Goal: Communication & Community: Share content

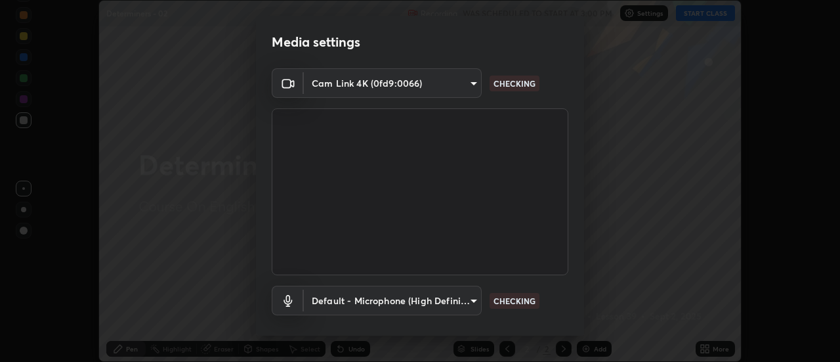
scroll to position [69, 0]
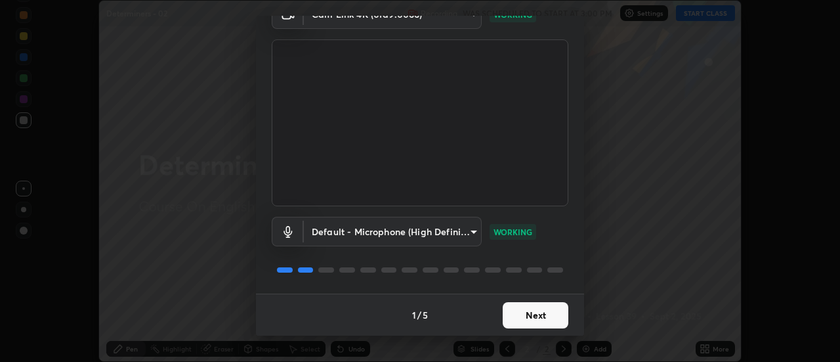
click at [542, 317] on button "Next" at bounding box center [536, 315] width 66 height 26
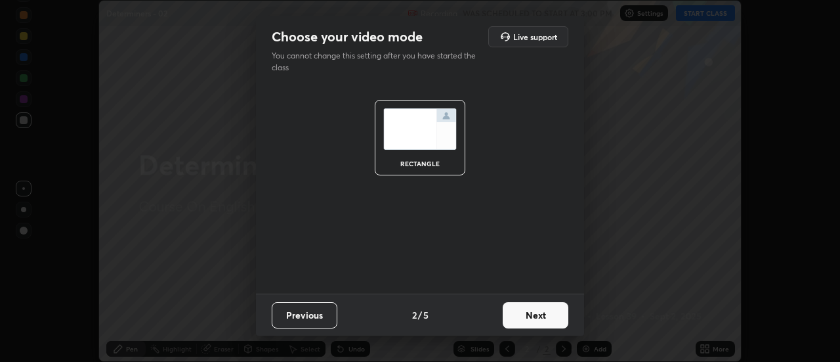
click at [535, 318] on button "Next" at bounding box center [536, 315] width 66 height 26
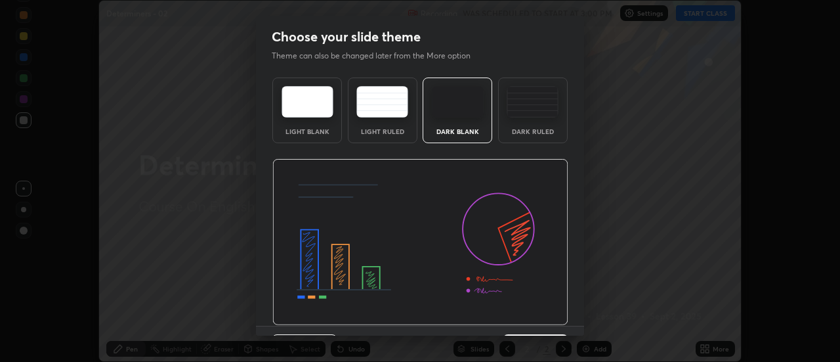
scroll to position [32, 0]
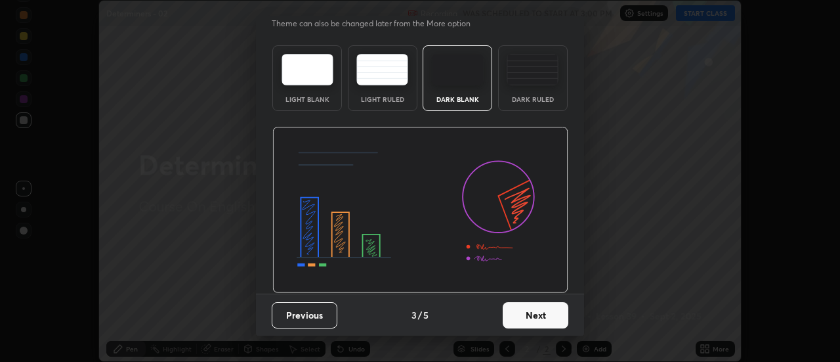
click at [522, 317] on button "Next" at bounding box center [536, 315] width 66 height 26
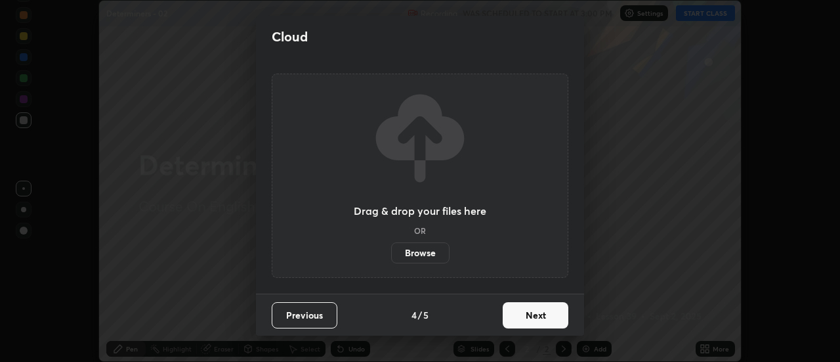
scroll to position [0, 0]
click at [541, 316] on button "Next" at bounding box center [536, 315] width 66 height 26
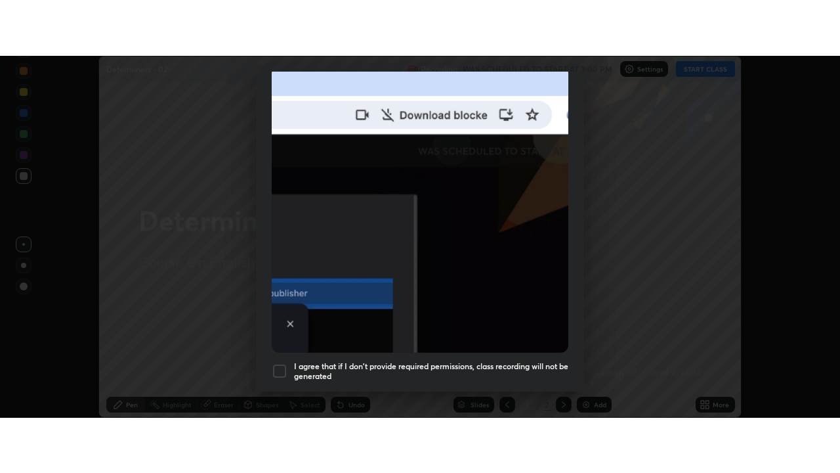
scroll to position [337, 0]
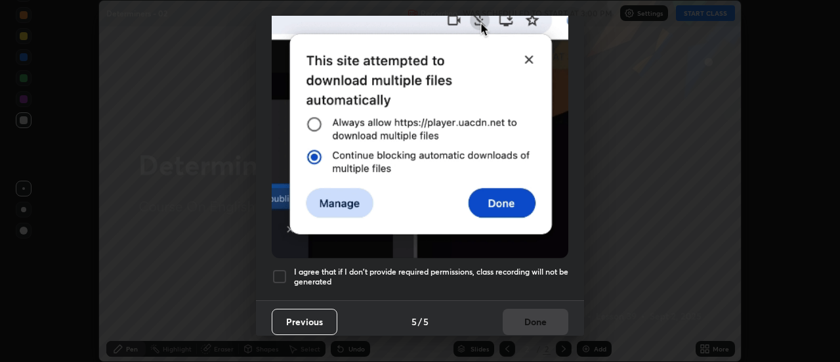
click at [283, 275] on div at bounding box center [280, 276] width 16 height 16
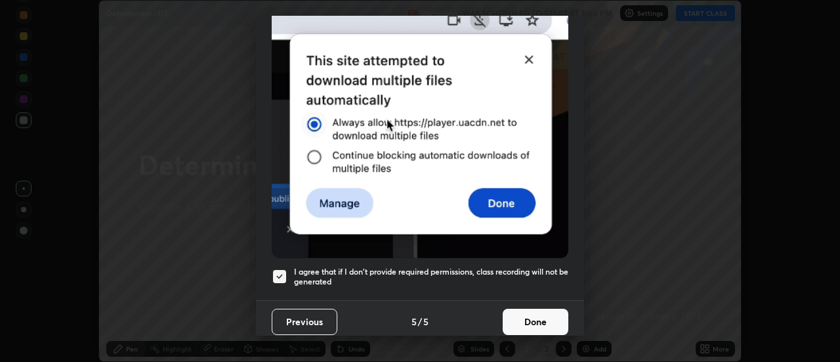
click at [521, 317] on button "Done" at bounding box center [536, 322] width 66 height 26
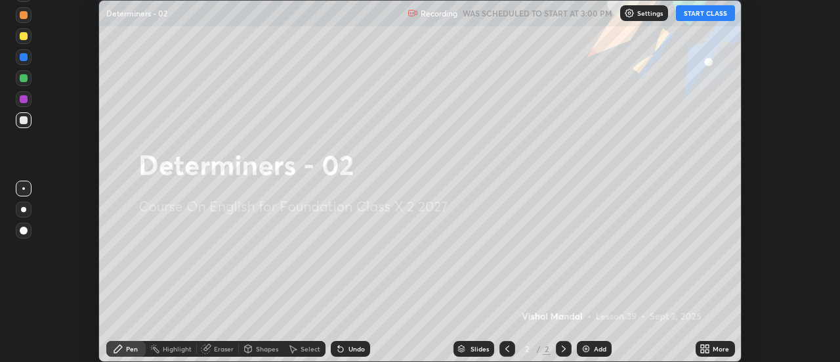
click at [708, 348] on icon at bounding box center [707, 346] width 3 height 3
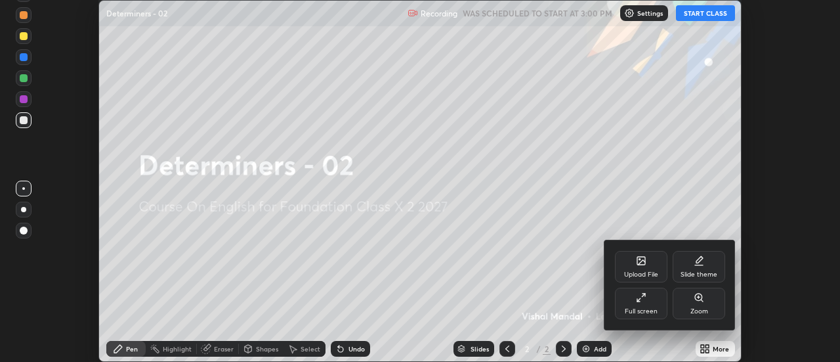
click at [648, 302] on div "Full screen" at bounding box center [641, 304] width 53 height 32
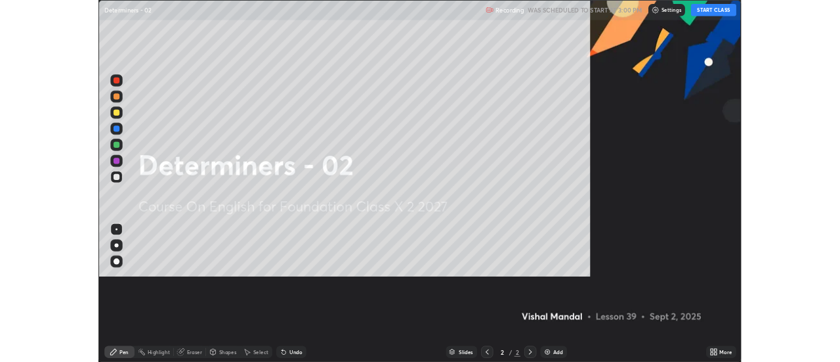
scroll to position [473, 840]
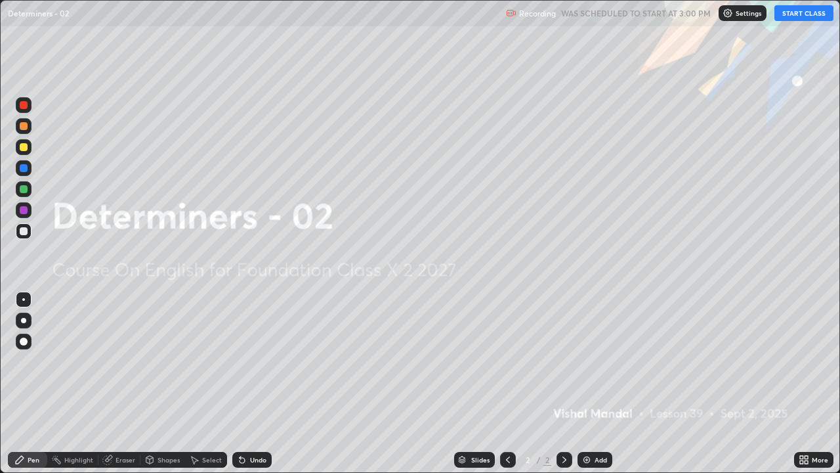
click at [801, 14] on button "START CLASS" at bounding box center [804, 13] width 59 height 16
click at [806, 361] on icon at bounding box center [806, 457] width 3 height 3
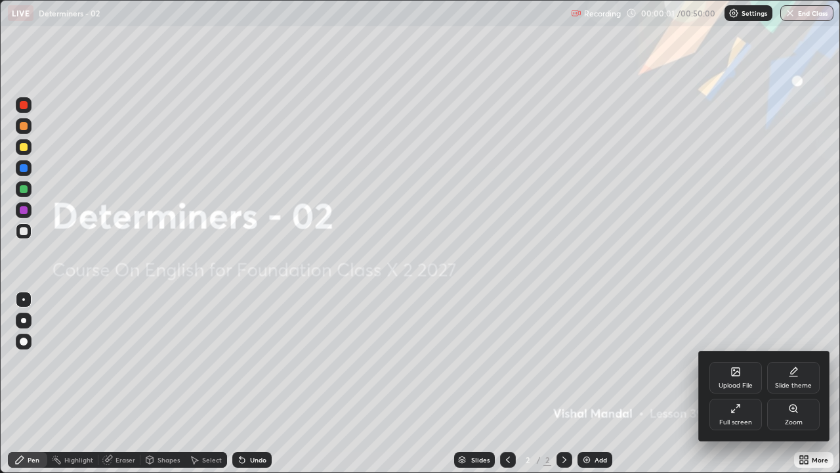
click at [725, 361] on div "Upload File" at bounding box center [736, 378] width 53 height 32
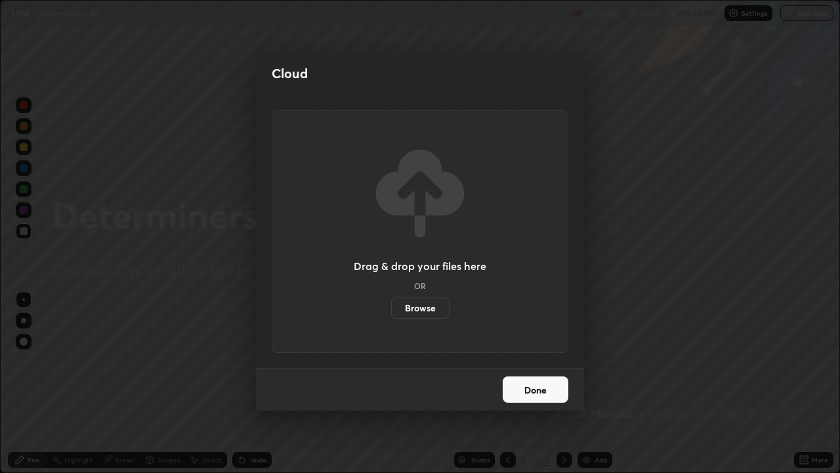
click at [431, 306] on label "Browse" at bounding box center [420, 307] width 58 height 21
click at [391, 306] on input "Browse" at bounding box center [391, 307] width 0 height 21
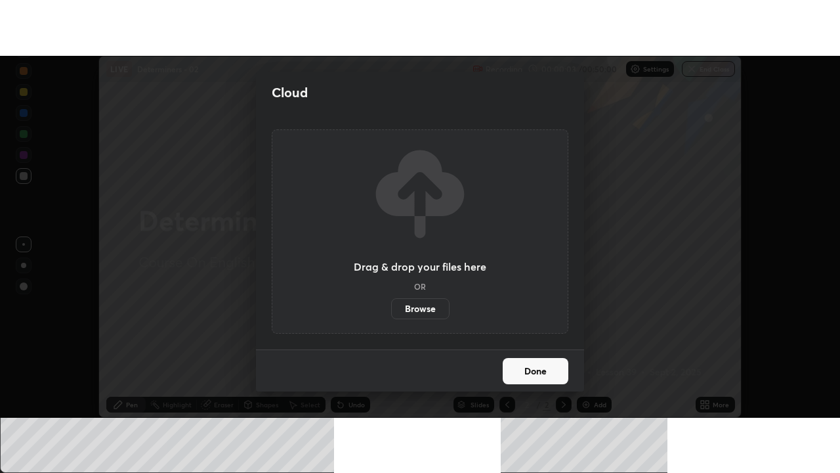
scroll to position [65278, 64800]
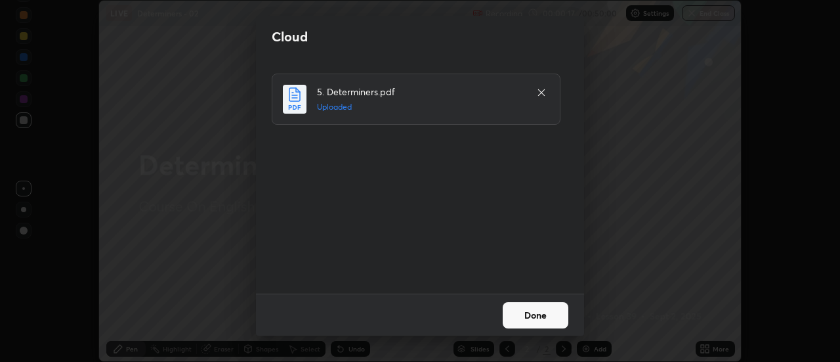
click at [545, 318] on button "Done" at bounding box center [536, 315] width 66 height 26
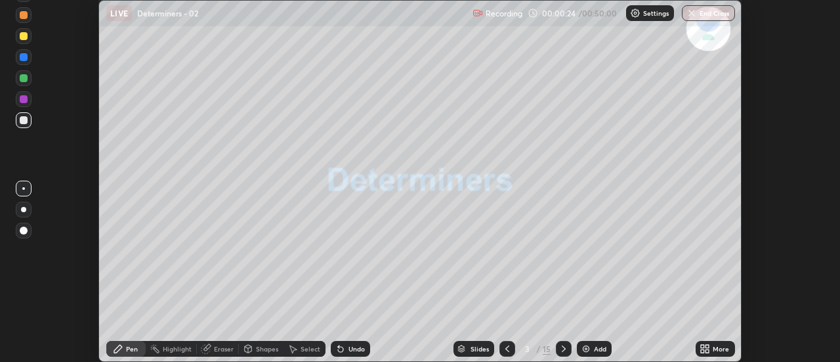
click at [719, 354] on div "More" at bounding box center [715, 349] width 39 height 16
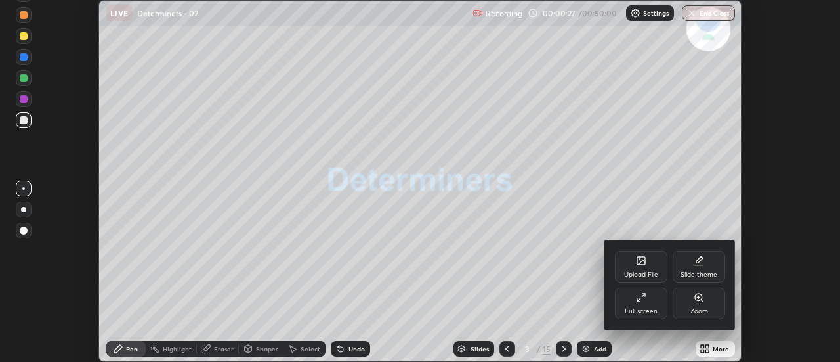
click at [643, 308] on div "Full screen" at bounding box center [641, 311] width 33 height 7
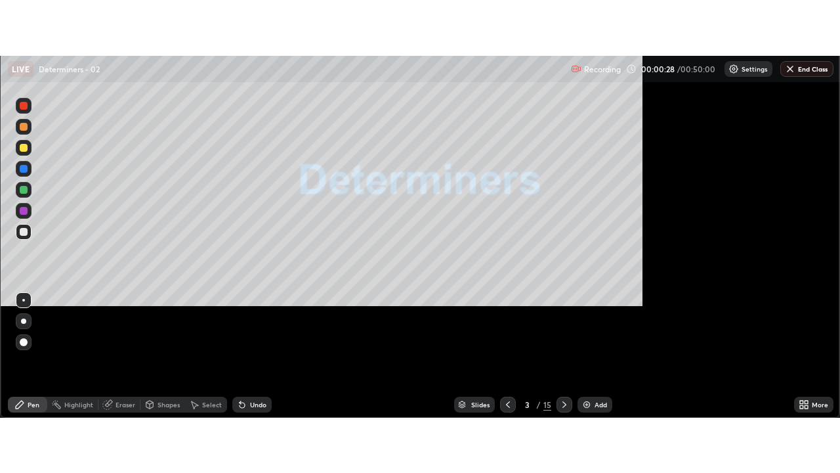
scroll to position [473, 840]
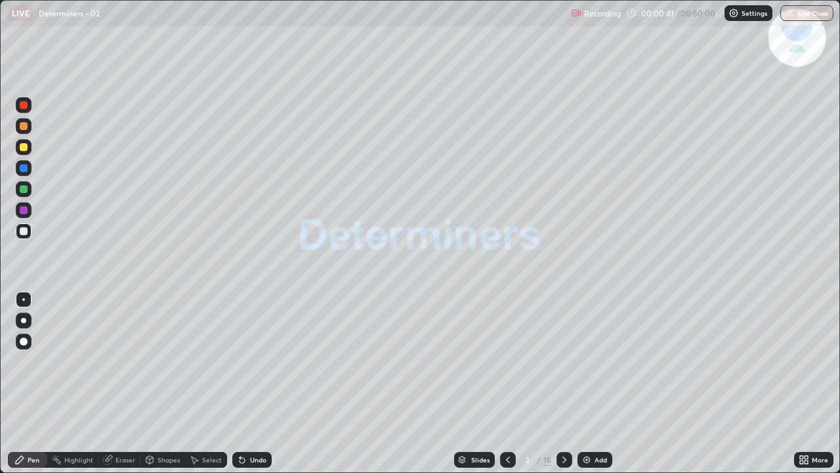
click at [480, 361] on div "Slides" at bounding box center [480, 459] width 18 height 7
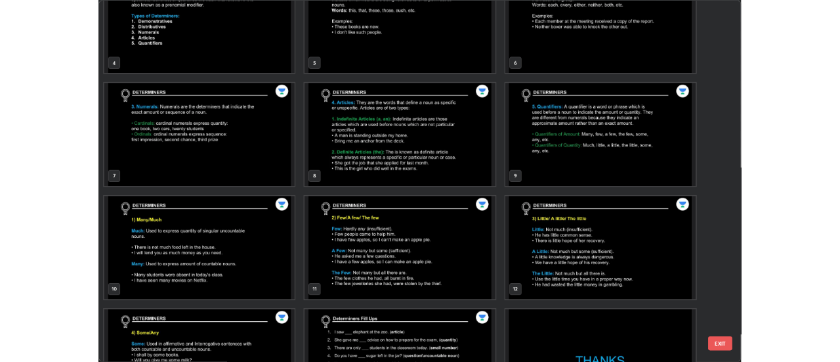
scroll to position [214, 0]
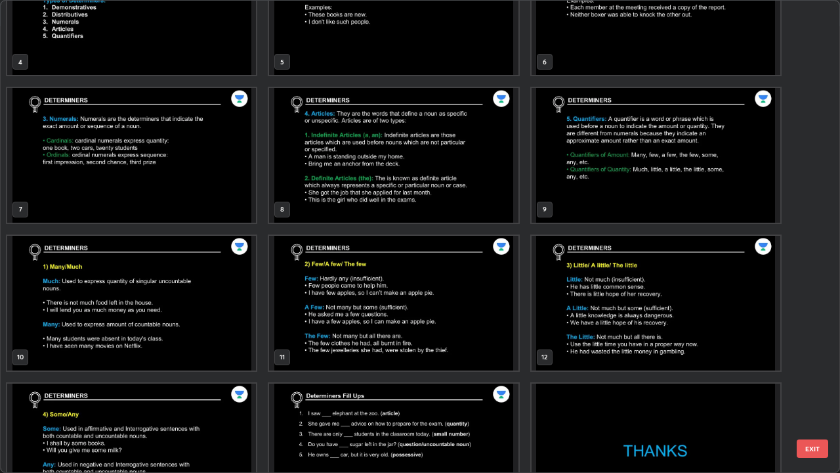
click at [476, 158] on img "grid" at bounding box center [393, 155] width 249 height 135
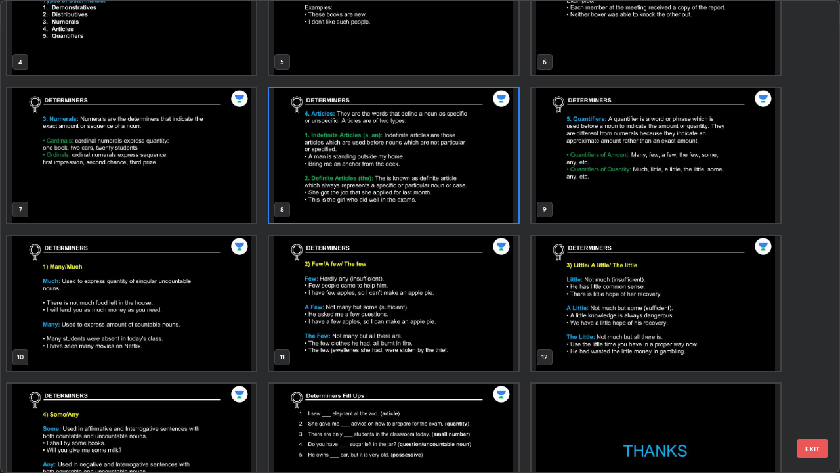
click at [475, 158] on img "grid" at bounding box center [393, 155] width 249 height 135
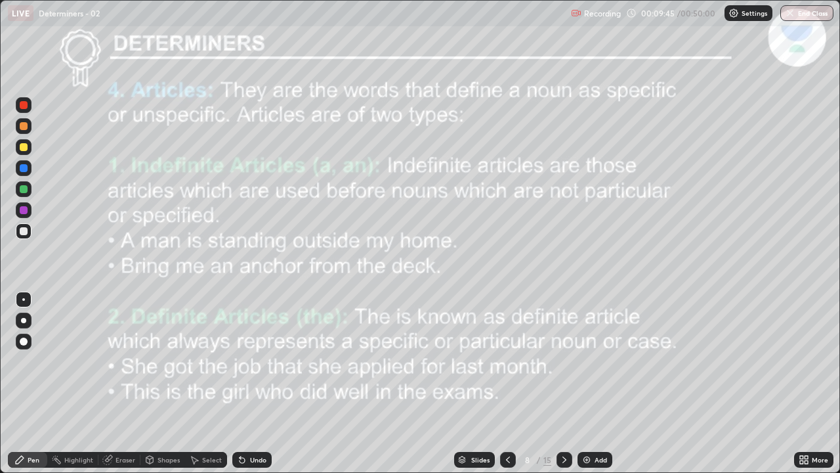
click at [628, 361] on div "Slides 8 / 15 Add" at bounding box center [533, 459] width 522 height 26
click at [568, 361] on div at bounding box center [565, 460] width 16 height 16
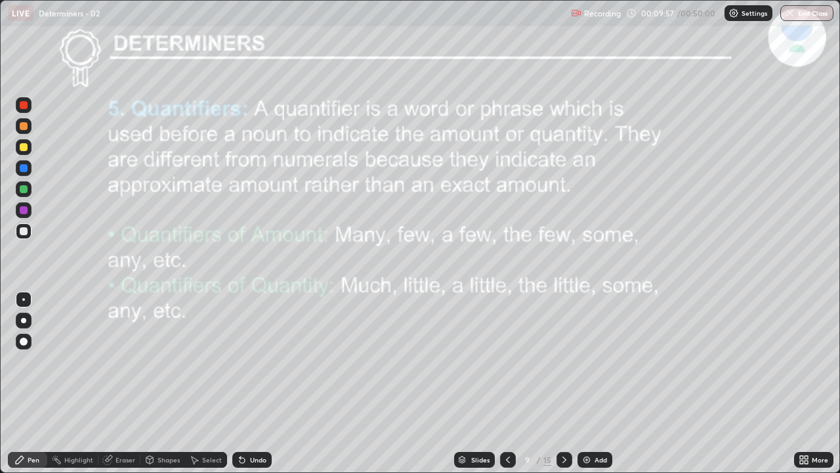
click at [507, 361] on icon at bounding box center [508, 459] width 11 height 11
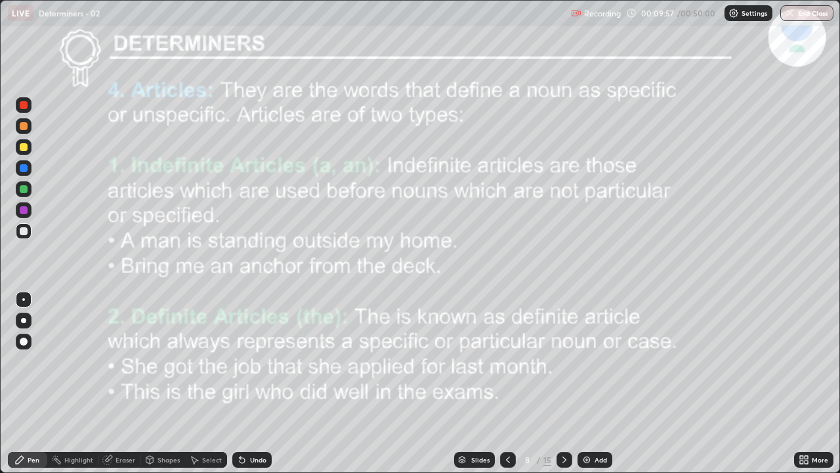
click at [507, 361] on icon at bounding box center [508, 459] width 11 height 11
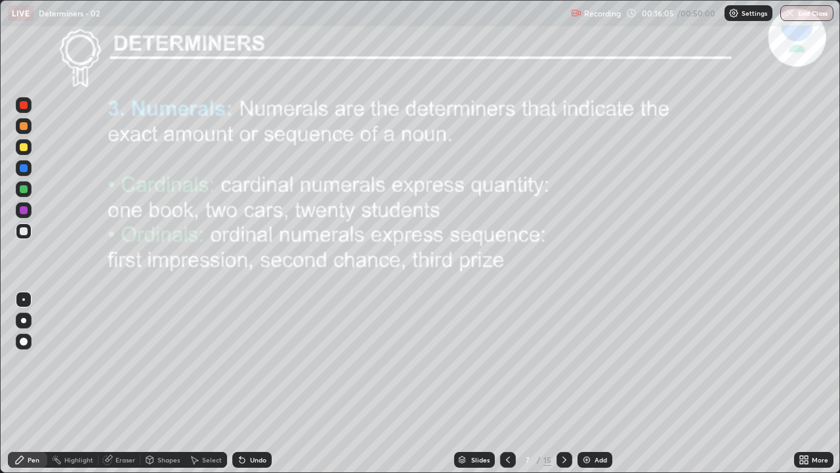
click at [116, 361] on div "Eraser" at bounding box center [126, 459] width 20 height 7
click at [117, 361] on div "Eraser" at bounding box center [126, 459] width 20 height 7
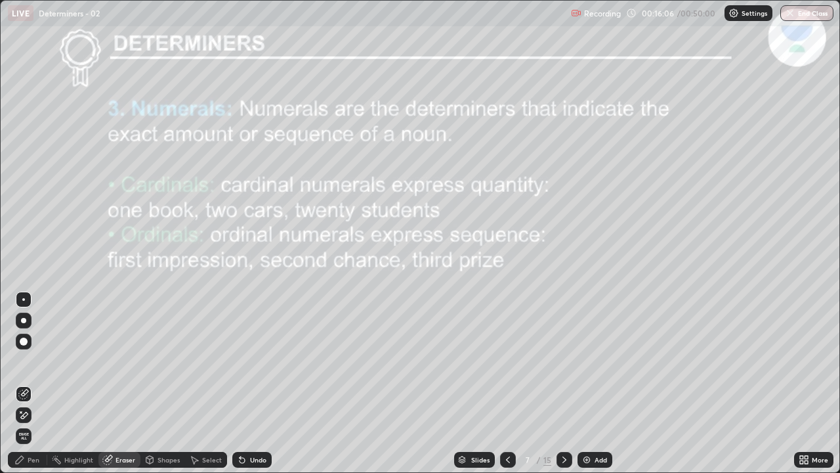
click at [26, 361] on span "Erase all" at bounding box center [23, 436] width 14 height 8
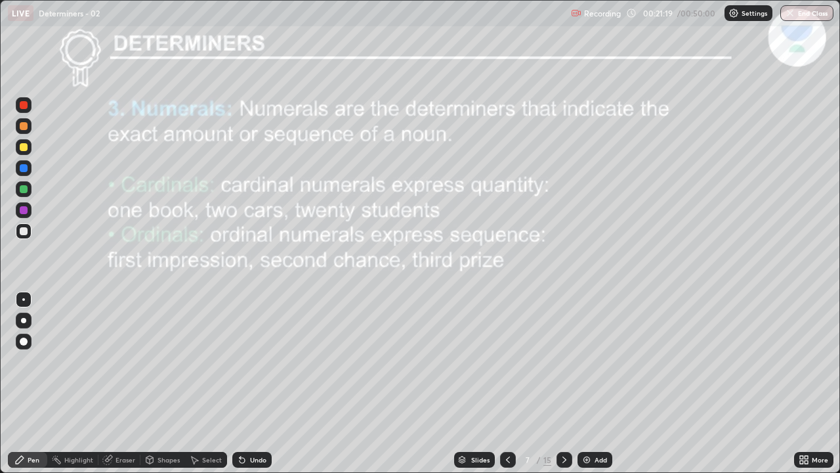
click at [561, 361] on icon at bounding box center [564, 459] width 11 height 11
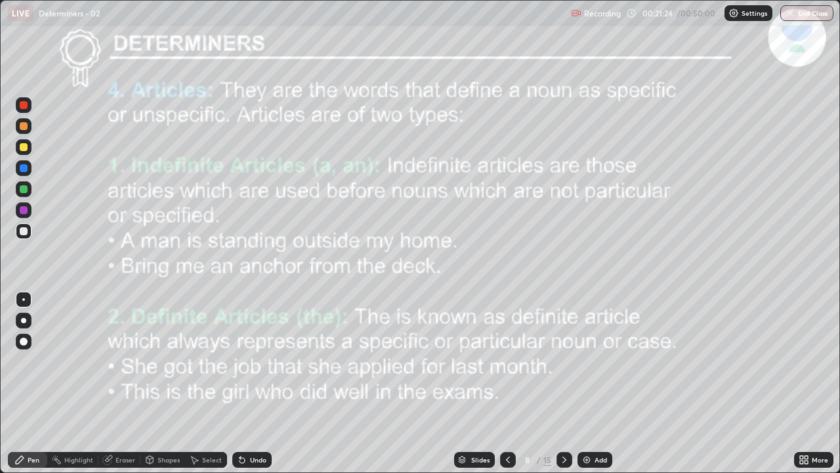
click at [563, 361] on icon at bounding box center [565, 459] width 4 height 7
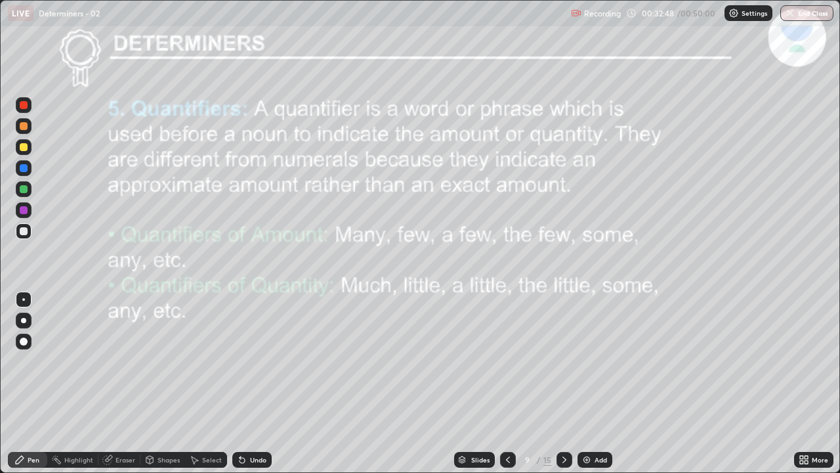
click at [563, 361] on icon at bounding box center [564, 459] width 11 height 11
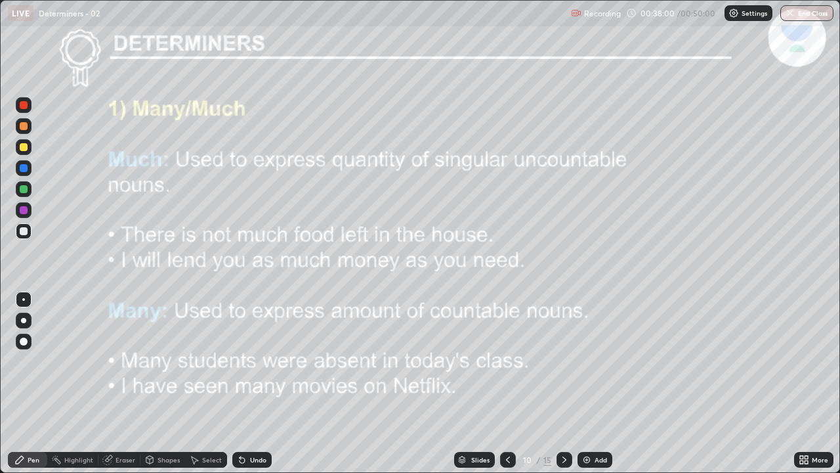
click at [124, 361] on div "Eraser" at bounding box center [119, 460] width 42 height 16
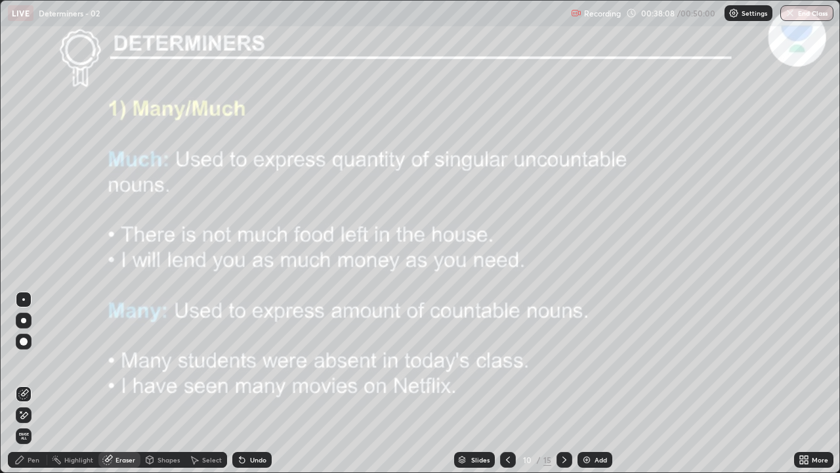
click at [35, 361] on div "Pen" at bounding box center [34, 459] width 12 height 7
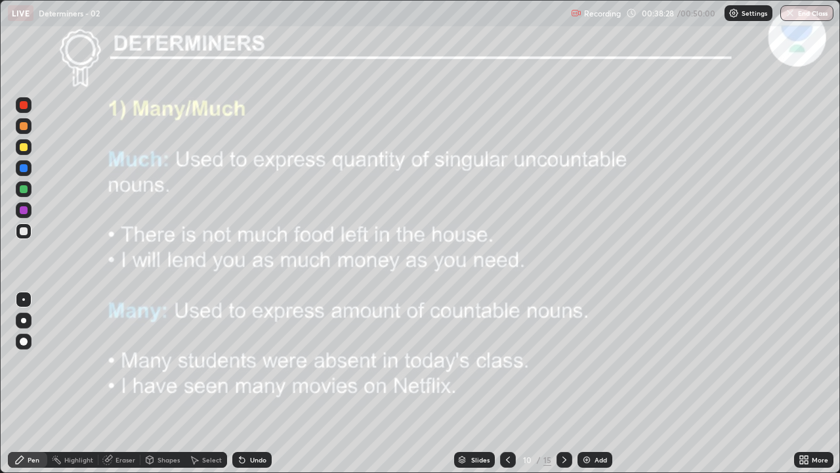
click at [129, 361] on div "Eraser" at bounding box center [126, 459] width 20 height 7
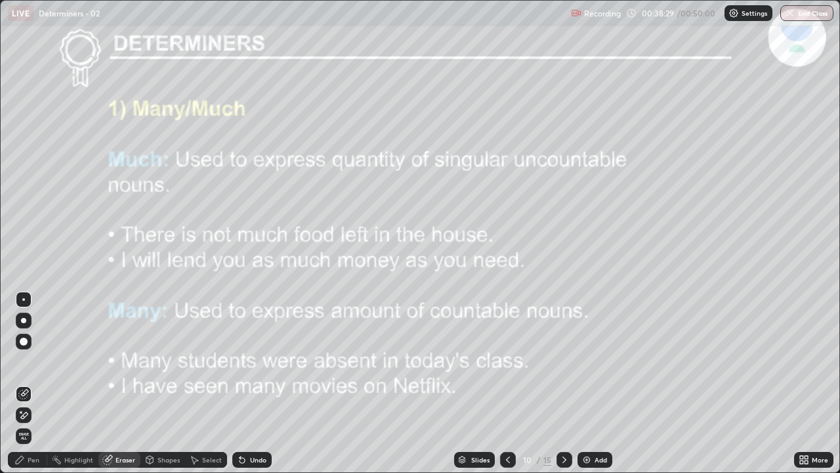
click at [122, 361] on div "Eraser" at bounding box center [126, 459] width 20 height 7
click at [30, 361] on span "Erase all" at bounding box center [23, 436] width 14 height 8
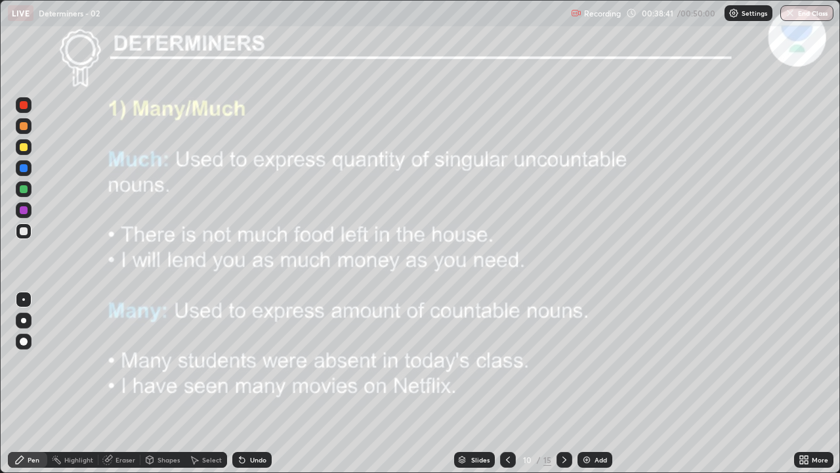
click at [625, 361] on div "Slides 10 / 15 Add" at bounding box center [533, 459] width 522 height 26
click at [565, 361] on icon at bounding box center [564, 459] width 11 height 11
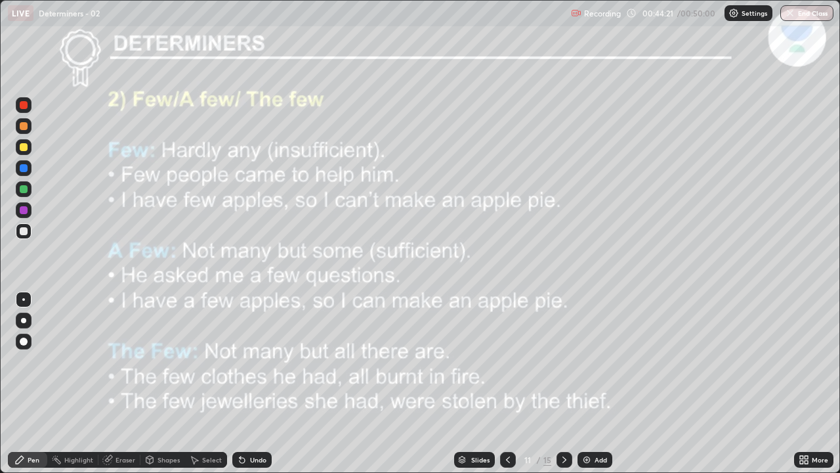
click at [123, 361] on div "Eraser" at bounding box center [126, 459] width 20 height 7
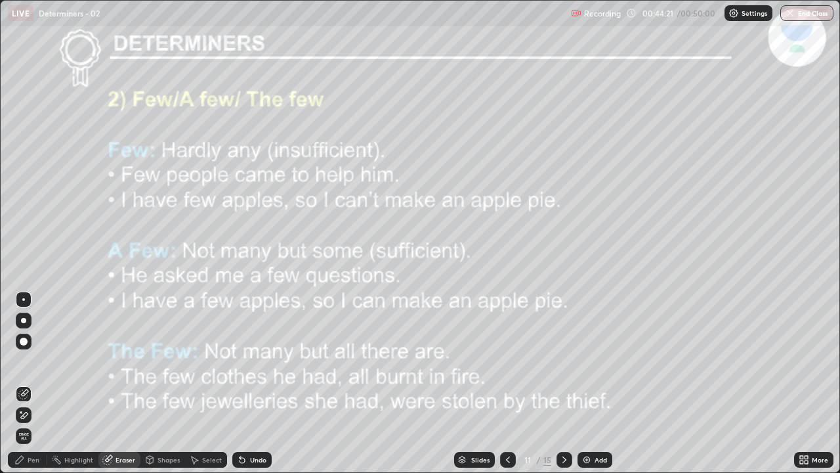
click at [125, 361] on div "Eraser" at bounding box center [126, 459] width 20 height 7
click at [22, 361] on span "Erase all" at bounding box center [23, 436] width 14 height 8
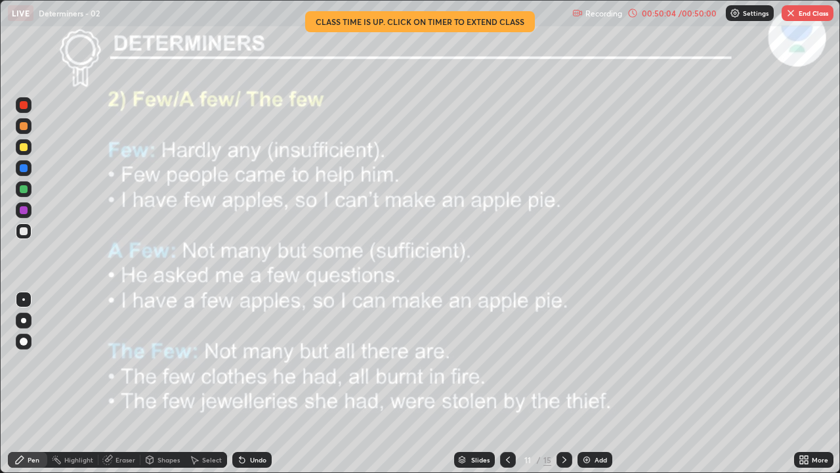
click at [803, 16] on button "End Class" at bounding box center [808, 13] width 52 height 16
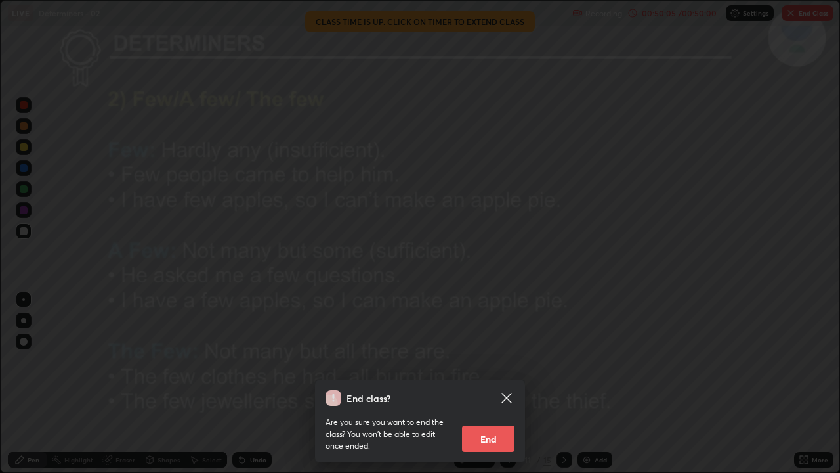
click at [503, 361] on button "End" at bounding box center [488, 438] width 53 height 26
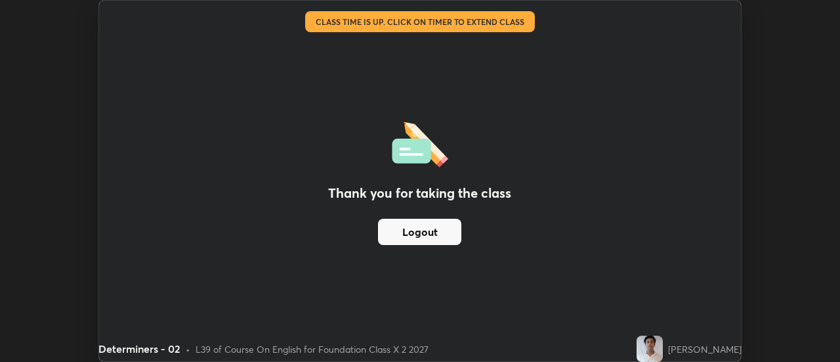
scroll to position [65278, 64800]
